Goal: Find contact information: Obtain details needed to contact an individual or organization

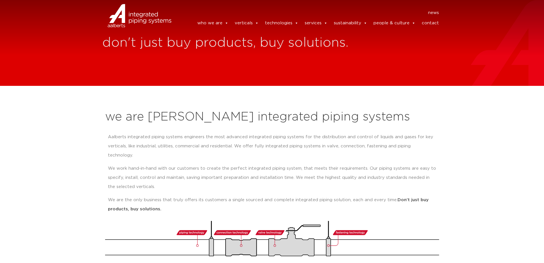
click at [431, 25] on link "contact" at bounding box center [430, 22] width 17 height 11
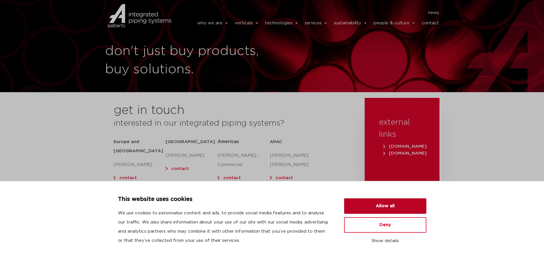
click at [392, 203] on button "Allow all" at bounding box center [385, 205] width 82 height 15
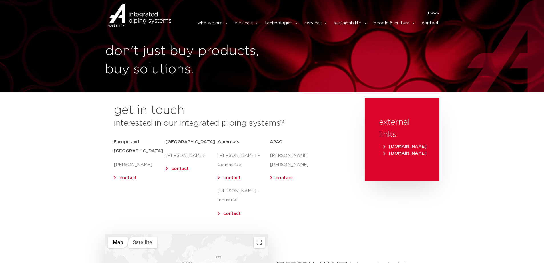
click at [436, 18] on div "news news who we are we are Aalberts integrated piping systems our mission our …" at bounding box center [309, 18] width 265 height 37
click at [434, 27] on link "contact" at bounding box center [430, 22] width 17 height 11
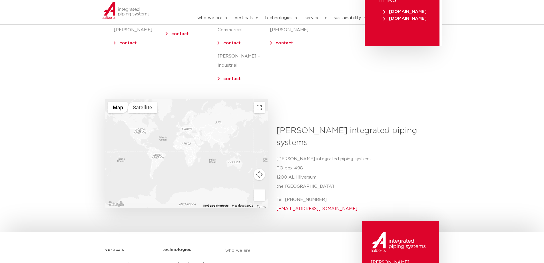
scroll to position [49, 0]
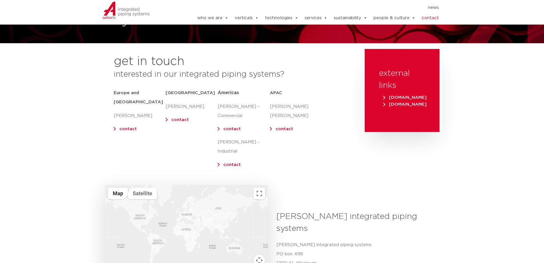
click at [232, 162] on link "contact" at bounding box center [231, 164] width 17 height 4
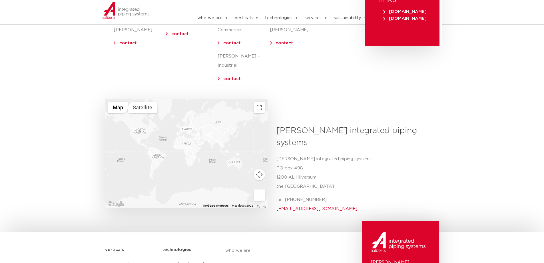
scroll to position [0, 0]
